Goal: Navigation & Orientation: Find specific page/section

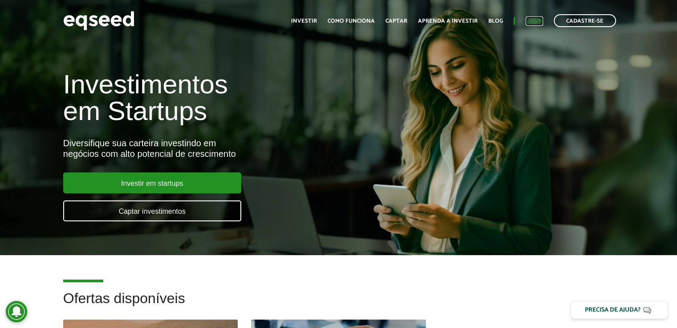
click at [538, 23] on link "Login" at bounding box center [534, 21] width 17 height 6
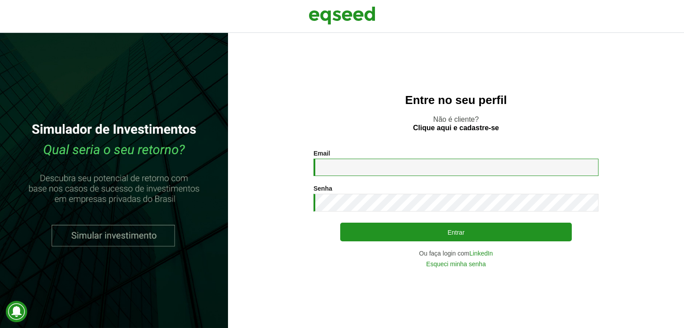
click at [377, 172] on input "Email *" at bounding box center [455, 167] width 285 height 17
type input "**********"
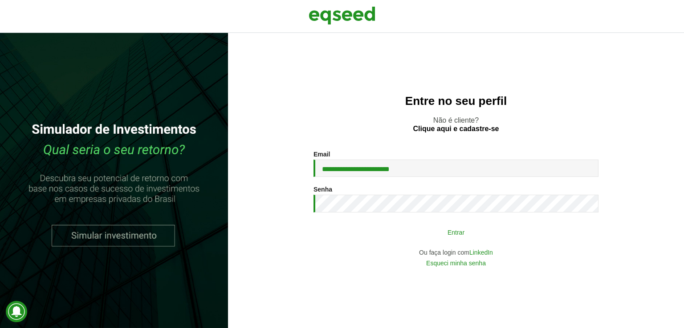
click at [425, 236] on button "Entrar" at bounding box center [455, 232] width 231 height 17
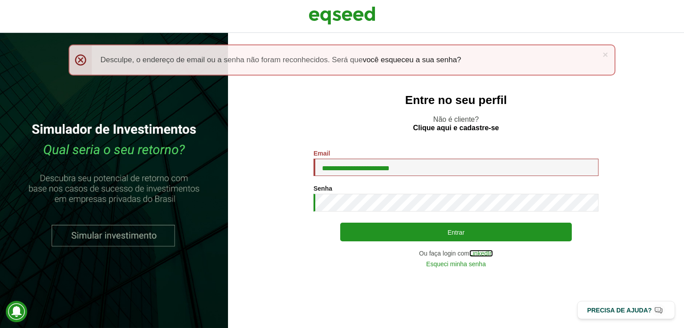
click at [489, 257] on link "LinkedIn" at bounding box center [481, 254] width 24 height 6
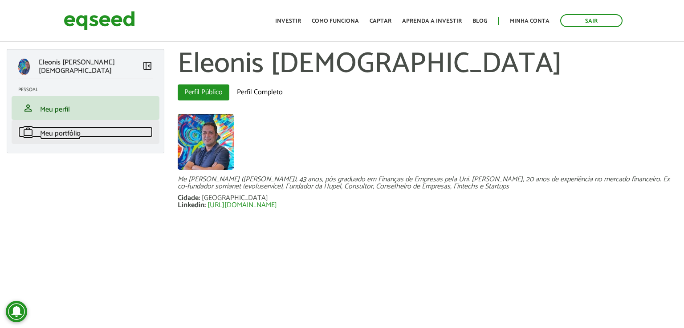
click at [58, 132] on span "Meu portfólio" at bounding box center [60, 134] width 41 height 12
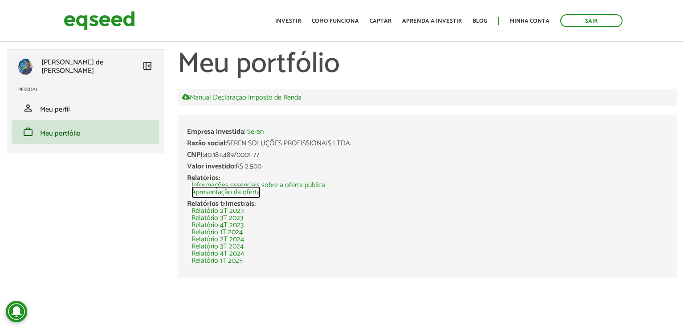
click at [250, 195] on link "Apresentação da oferta" at bounding box center [225, 192] width 69 height 7
